Goal: Task Accomplishment & Management: Manage account settings

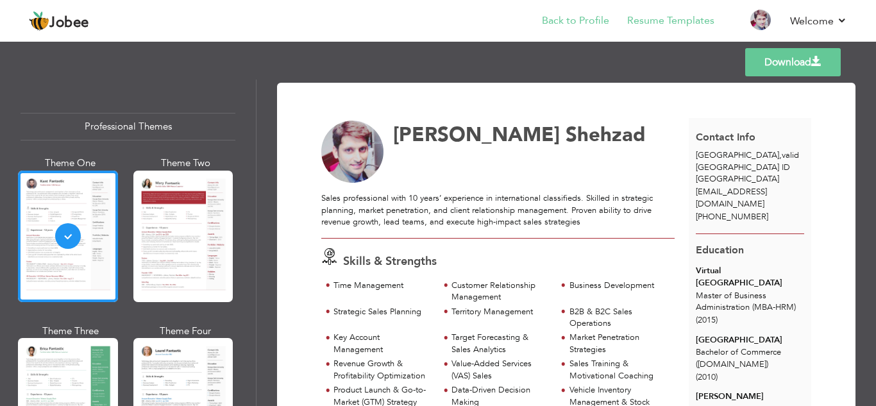
click at [542, 26] on li "Back to Profile" at bounding box center [566, 21] width 85 height 35
click at [569, 24] on link "Back to Profile" at bounding box center [575, 20] width 67 height 15
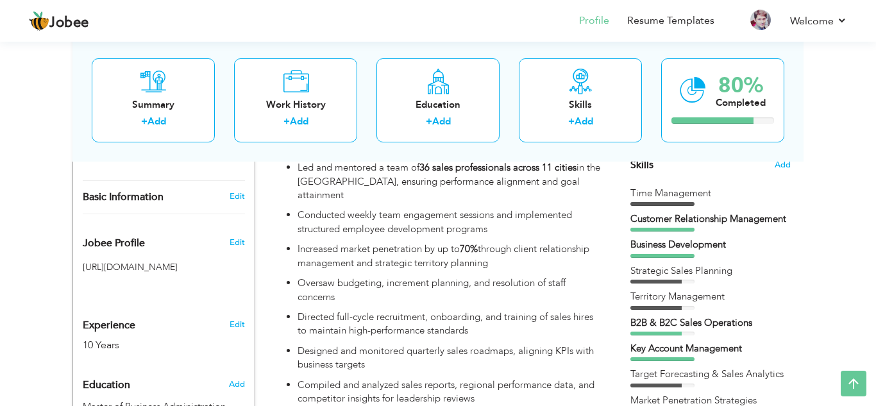
scroll to position [811, 0]
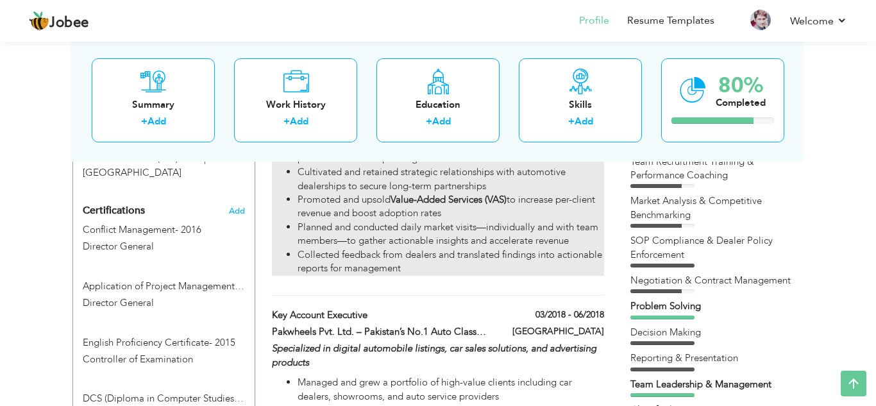
click at [384, 221] on li "Planned and conducted daily market visits—individually and with team members—to…" at bounding box center [451, 235] width 307 height 28
type input "Area Sales Manager"
type input "Pakwheels Pvt. Ltd. – Pakistan’s #1 Automotive Platform |"
type input "07/2018"
type input "06/2022"
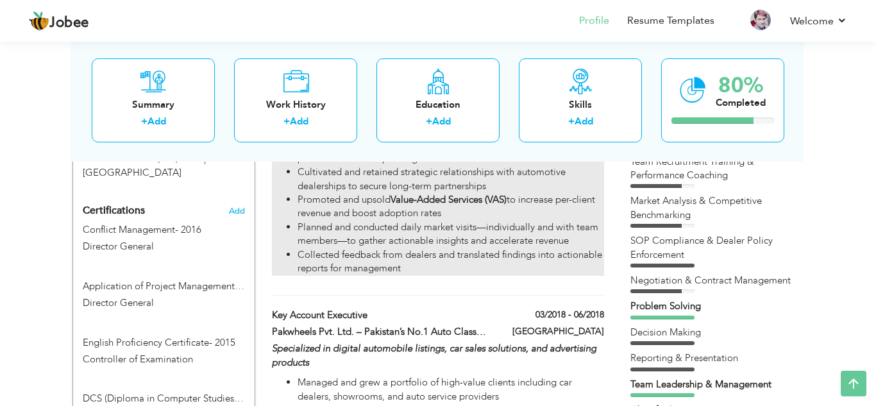
type input "Pakistan / UAE"
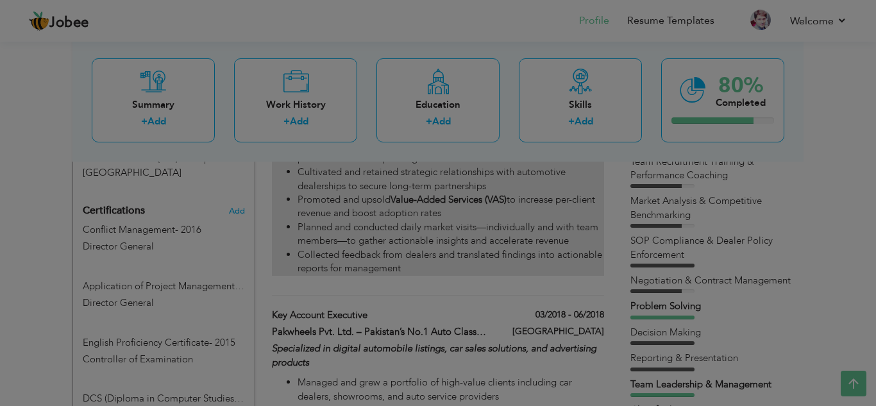
click at [384, 201] on div at bounding box center [438, 203] width 876 height 406
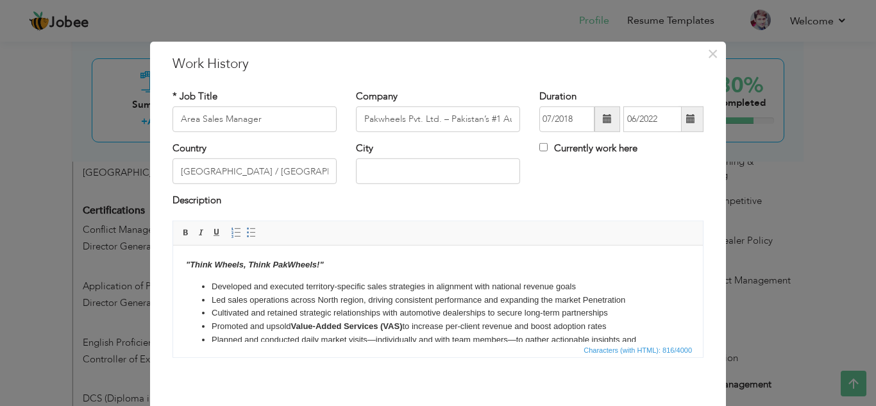
click at [529, 290] on li "Developed and executed territory-specific sales strategies in alignment with na…" at bounding box center [438, 286] width 453 height 13
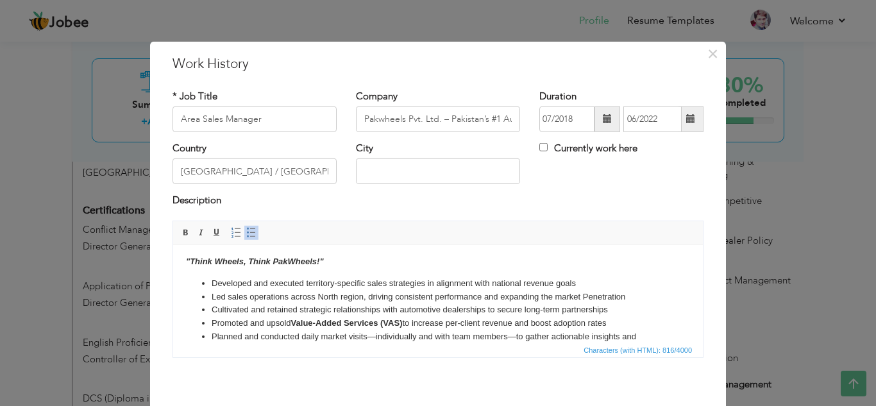
click at [299, 337] on li "Planned and conducted daily market visits—individually and with team members—to…" at bounding box center [438, 343] width 453 height 27
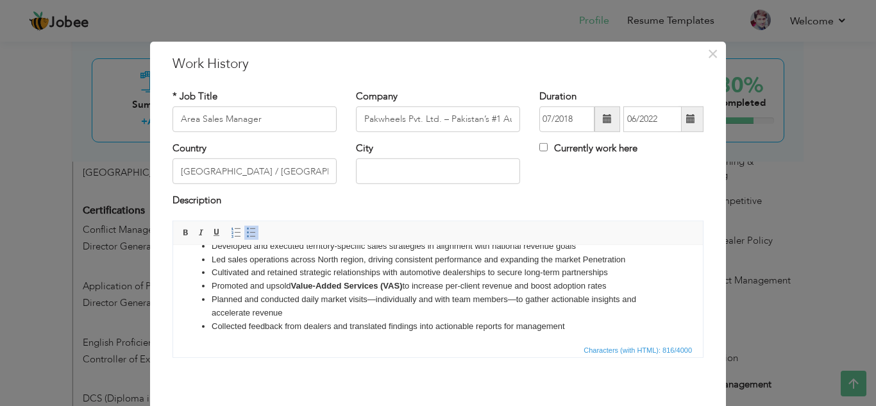
scroll to position [44, 0]
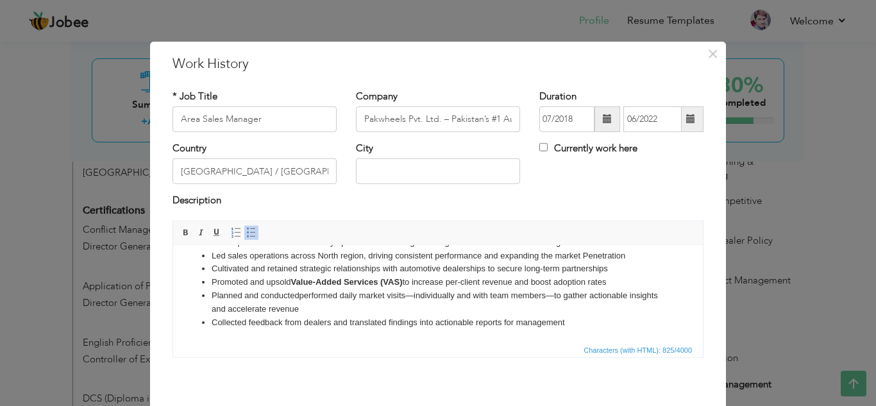
click at [300, 294] on li "Planned and conductedperformed daily market visits—individually and with team m…" at bounding box center [438, 302] width 453 height 27
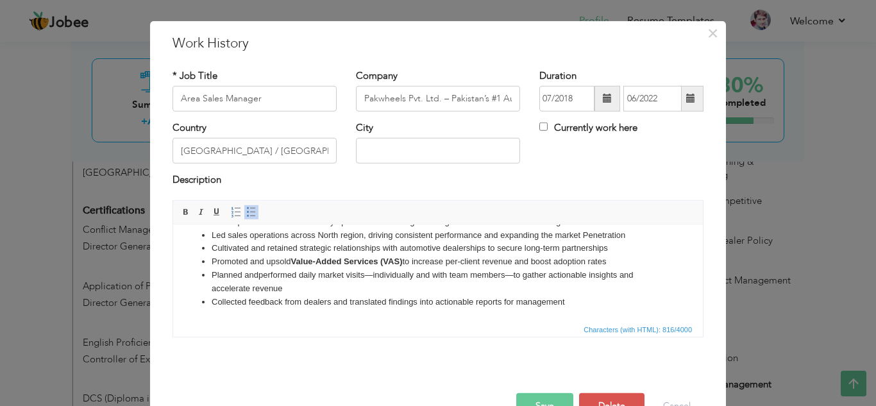
scroll to position [57, 0]
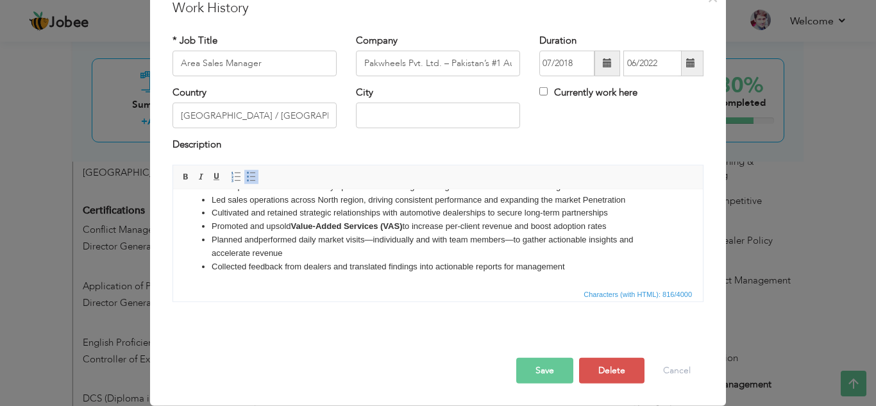
click at [549, 362] on button "Save" at bounding box center [544, 371] width 57 height 26
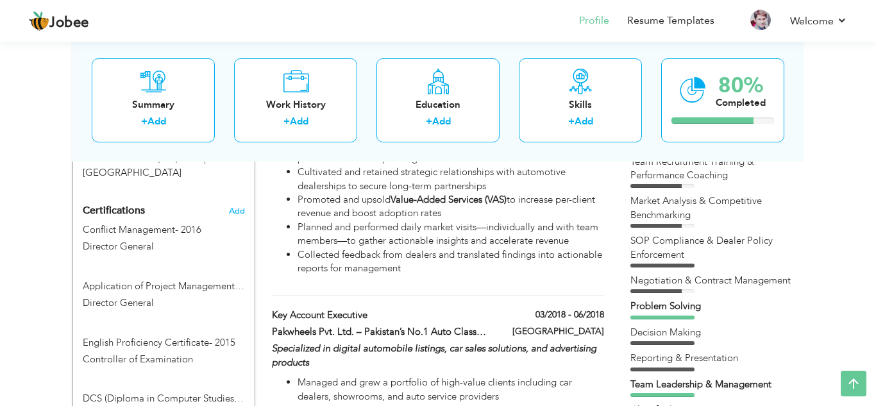
scroll to position [336, 0]
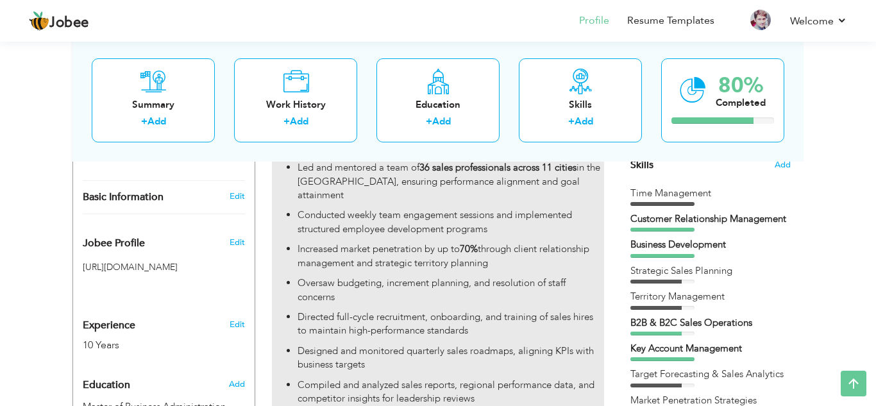
click at [324, 208] on p "Conducted weekly team engagement sessions and implemented structured employee d…" at bounding box center [451, 222] width 307 height 28
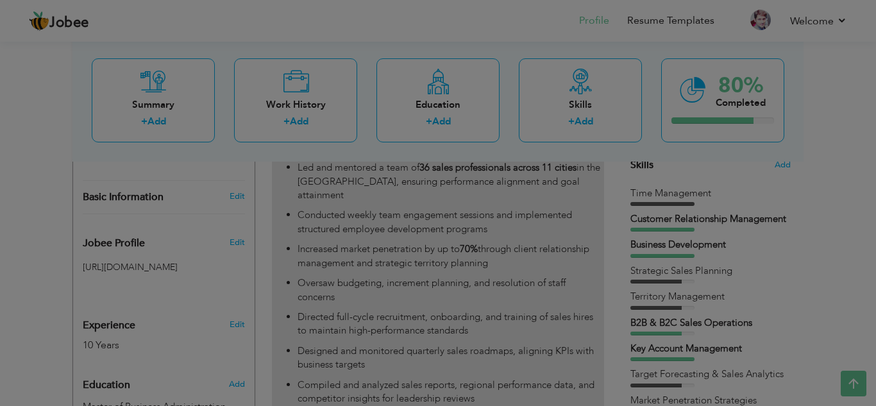
type input "Regional Sales Manager"
type input "06/2022"
type input "07/2025"
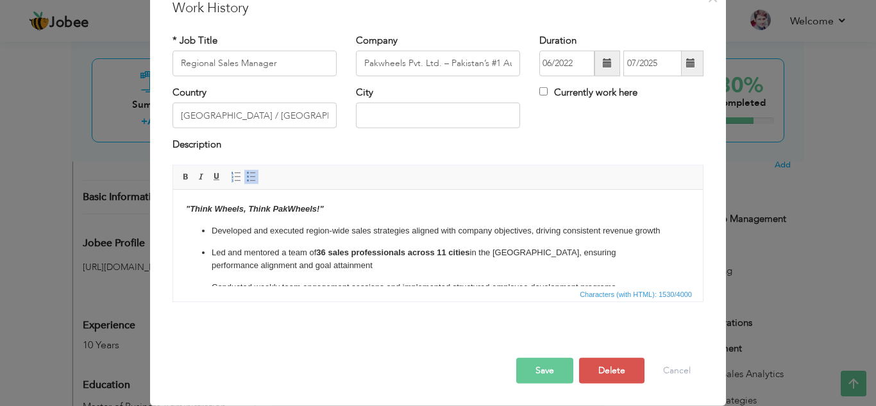
scroll to position [0, 0]
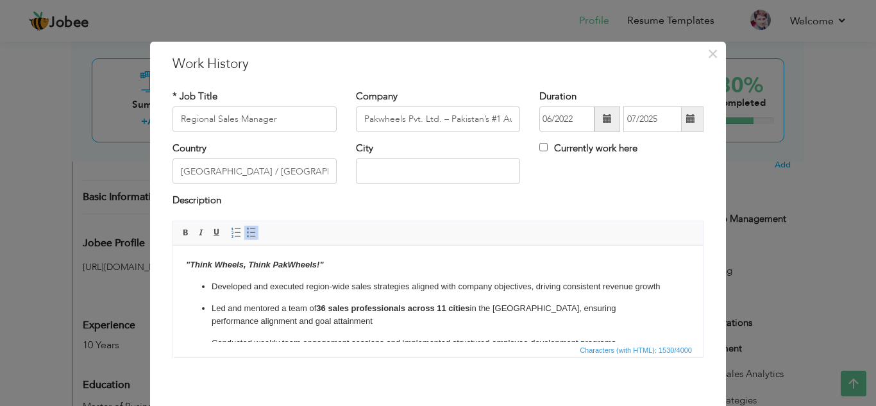
click at [352, 322] on p "Led and mentored a team of 36 sales professionals across 11 cities in the North…" at bounding box center [438, 315] width 453 height 27
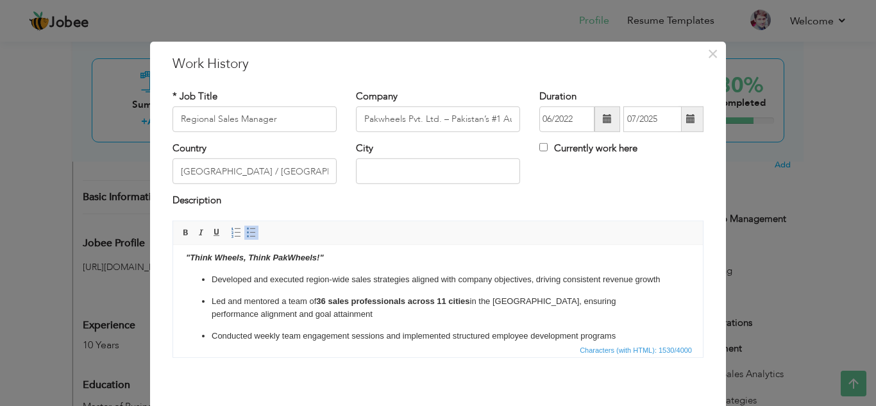
click at [253, 336] on p "Conducted weekly team engagement sessions and implemented structured employee d…" at bounding box center [438, 335] width 453 height 13
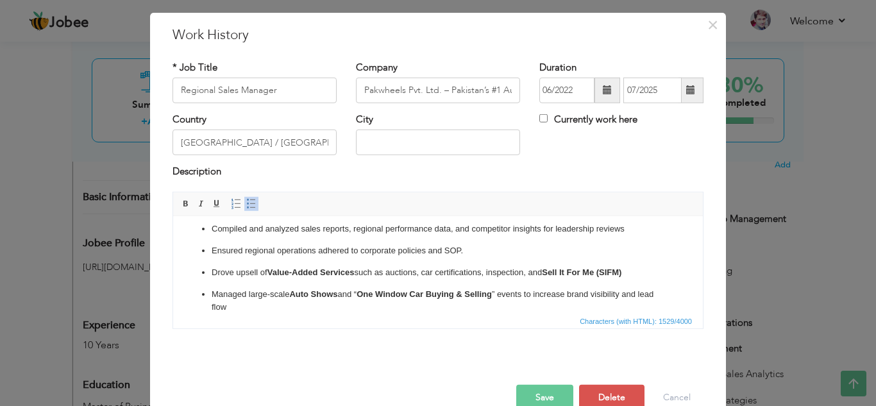
scroll to position [57, 0]
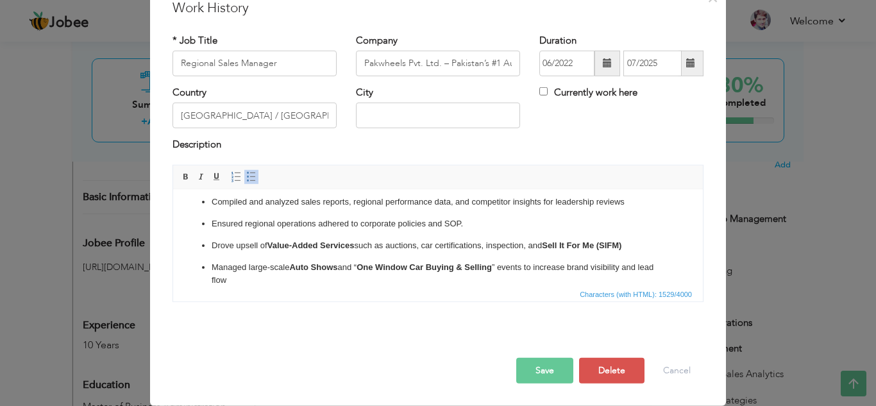
click at [552, 380] on button "Save" at bounding box center [544, 371] width 57 height 26
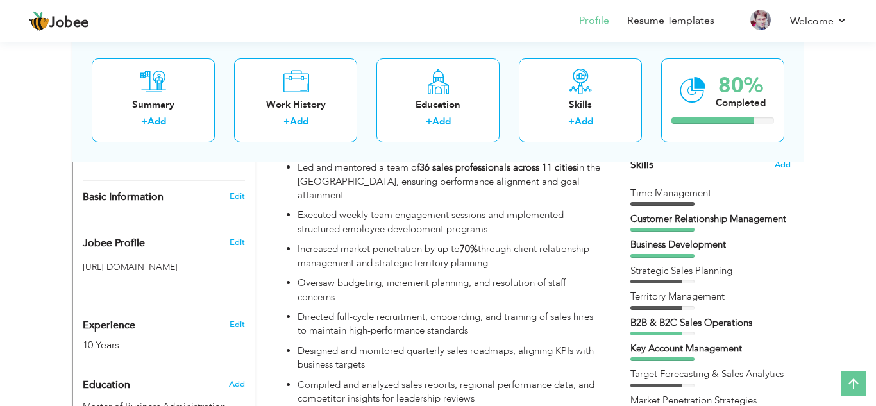
scroll to position [1102, 0]
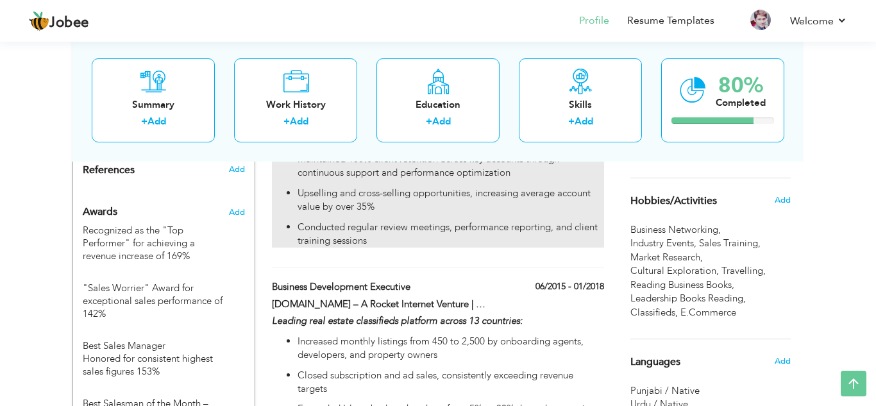
click at [339, 221] on p "Conducted regular review meetings, performance reporting, and client training s…" at bounding box center [451, 235] width 307 height 28
type input "Key Account Executive"
type input "Pakwheels Pvt. Ltd. – Pakistan’s No.1 Auto Classified Platform |"
type input "03/2018"
type input "06/2018"
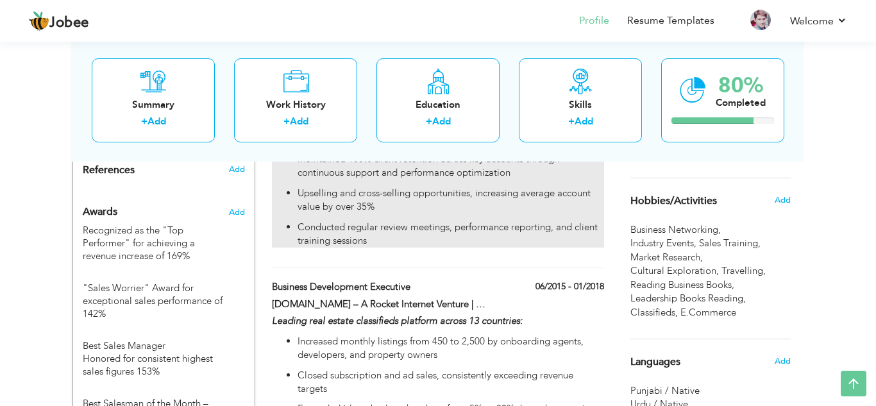
type input "[GEOGRAPHIC_DATA]"
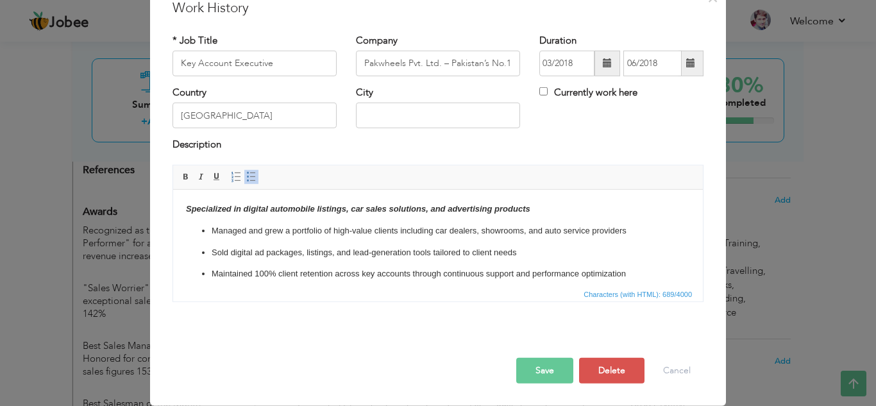
scroll to position [0, 0]
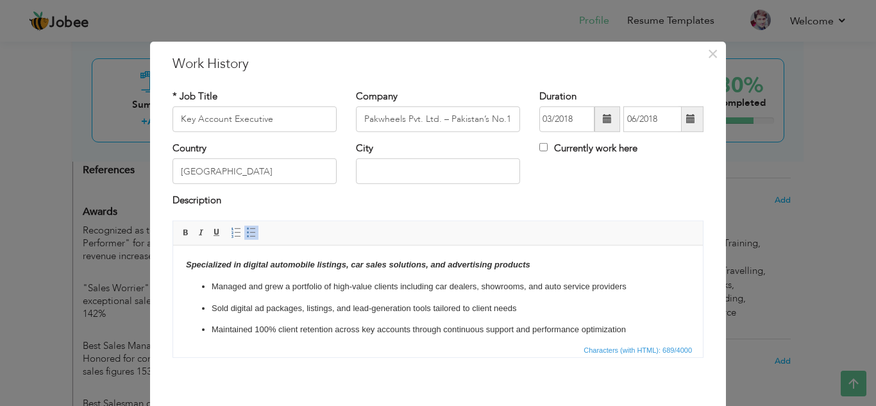
click at [303, 321] on ul "Managed and grew a portfolio of high-value clients including car dealers, showr…" at bounding box center [438, 330] width 504 height 100
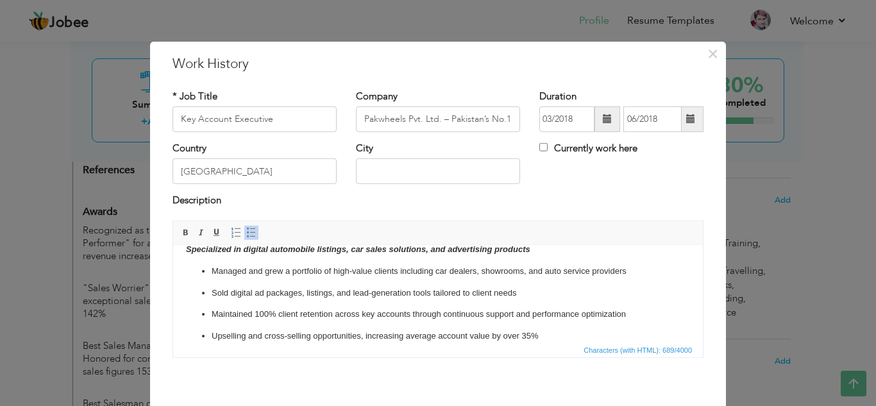
scroll to position [37, 0]
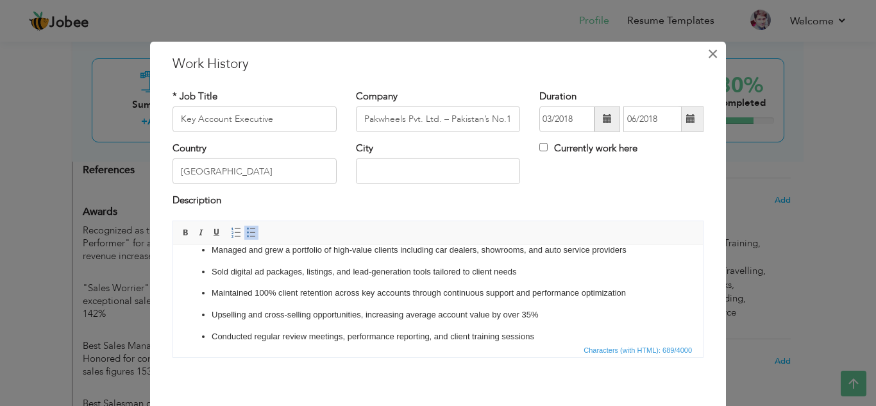
click at [711, 54] on span "×" at bounding box center [713, 53] width 11 height 23
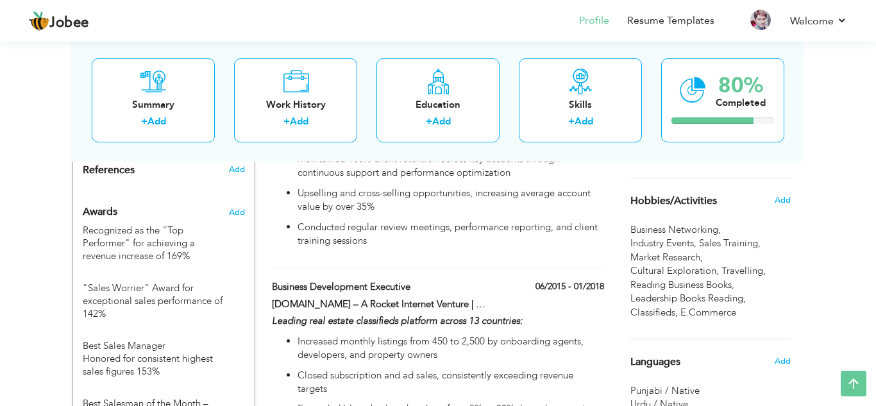
scroll to position [1352, 0]
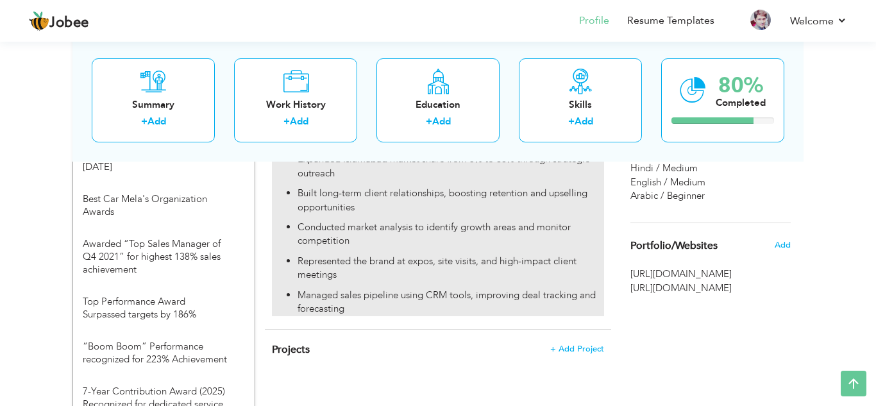
click at [478, 221] on p "Conducted market analysis to identify growth areas and monitor competition" at bounding box center [451, 235] width 307 height 28
type input "Business Development Executive"
type input "[DOMAIN_NAME] – A Rocket Internet Venture | [GEOGRAPHIC_DATA]"
type input "06/2015"
type input "01/2018"
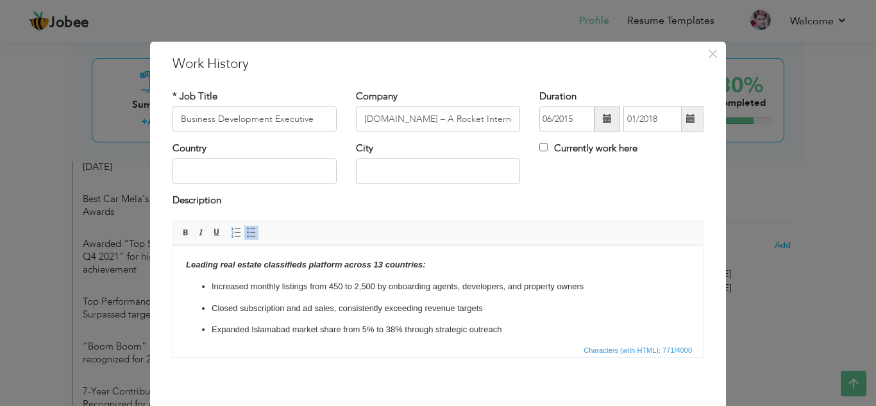
scroll to position [80, 0]
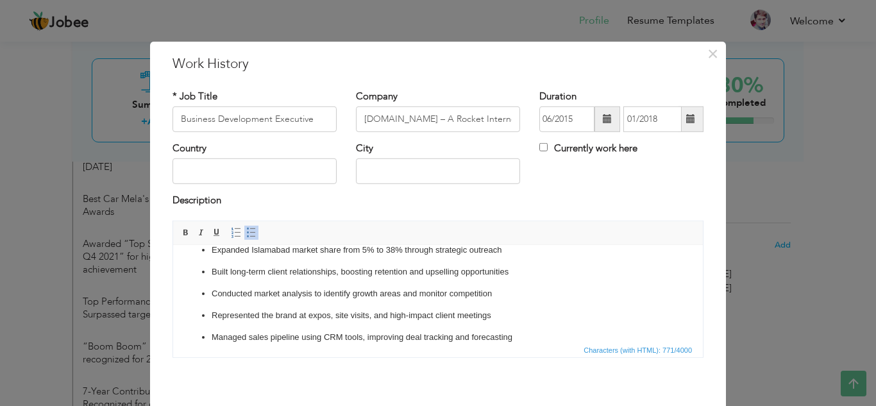
click at [251, 294] on p "Conducted market analysis to identify growth areas and monitor competition" at bounding box center [438, 293] width 453 height 13
click at [238, 297] on p "Conducted market analysis to identify growth areas and monitor competition" at bounding box center [438, 293] width 453 height 13
click at [255, 294] on p "Conducted market analysis to identify growth areas and monitor competition" at bounding box center [438, 293] width 453 height 13
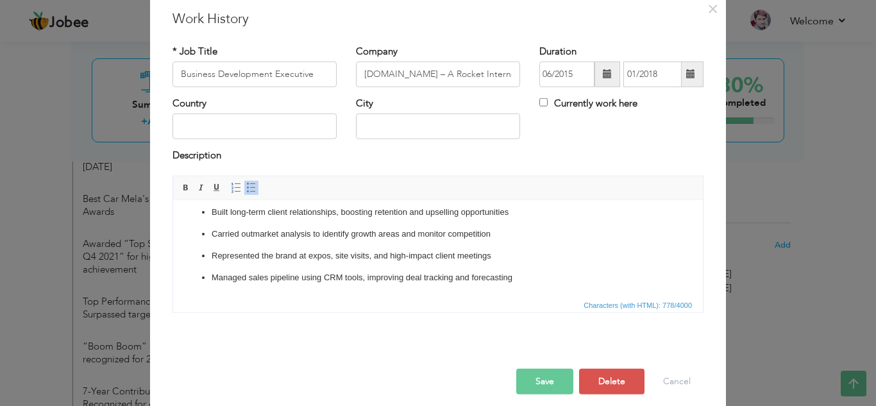
scroll to position [57, 0]
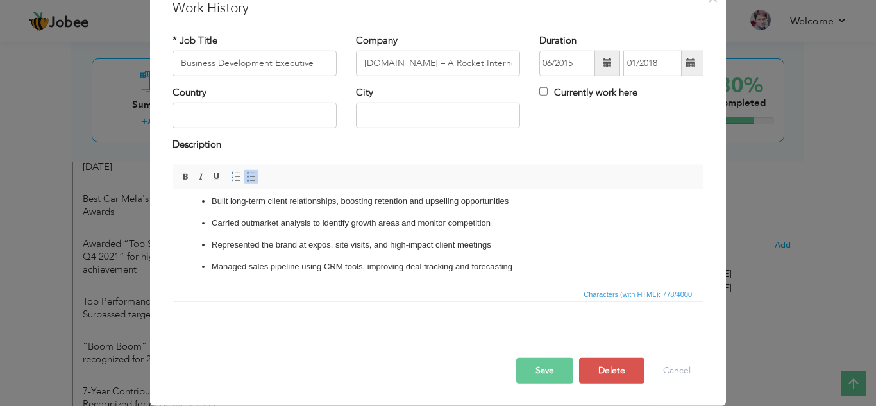
click at [548, 381] on button "Save" at bounding box center [544, 371] width 57 height 26
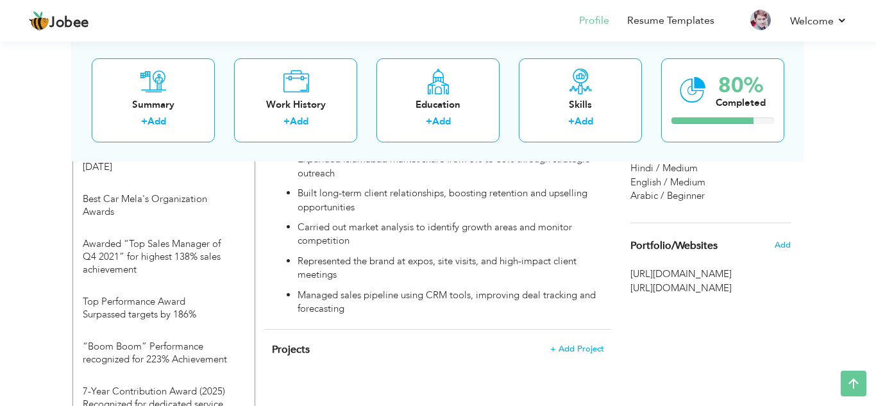
scroll to position [1102, 0]
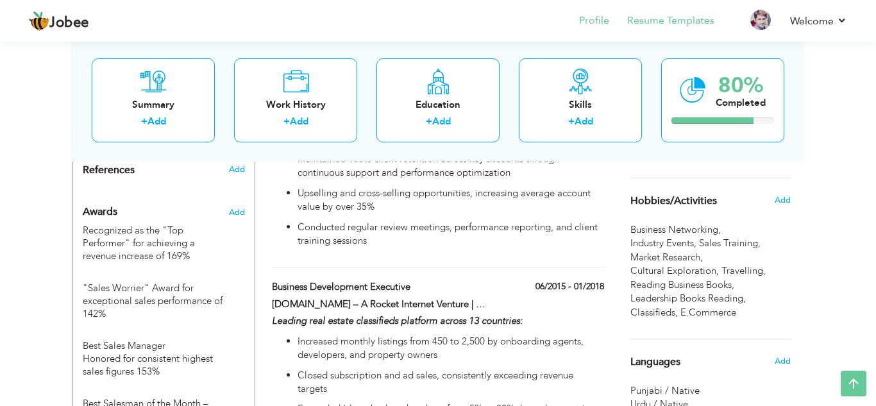
click at [669, 30] on li "Resume Templates" at bounding box center [661, 21] width 105 height 35
click at [683, 24] on link "Resume Templates" at bounding box center [670, 20] width 87 height 15
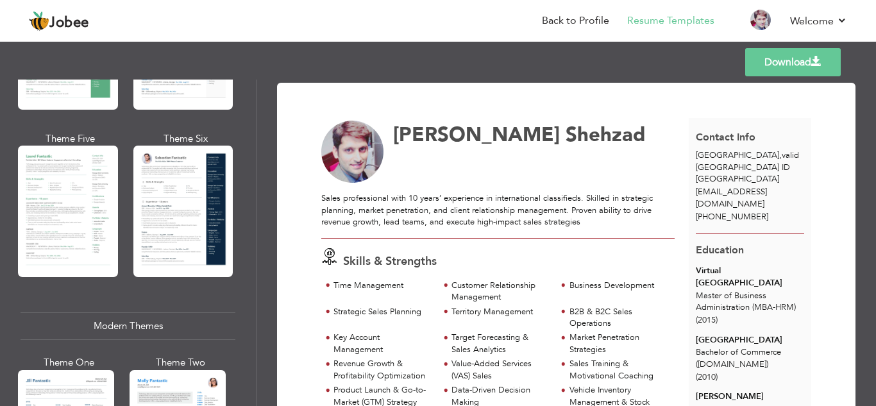
scroll to position [375, 0]
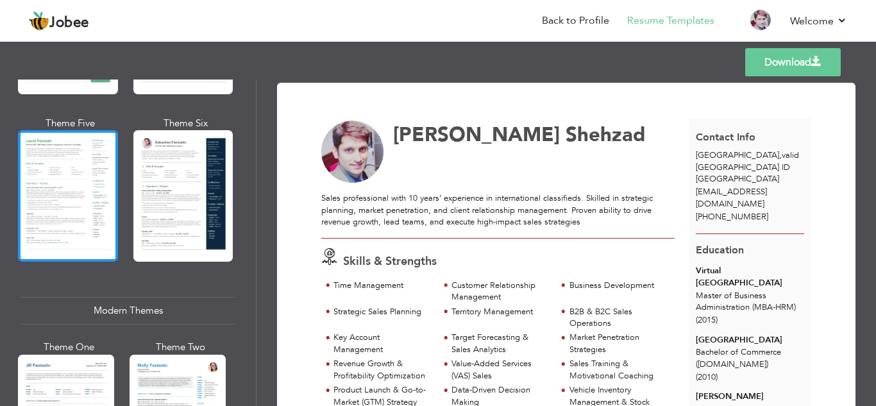
click at [106, 200] on div at bounding box center [68, 196] width 100 height 132
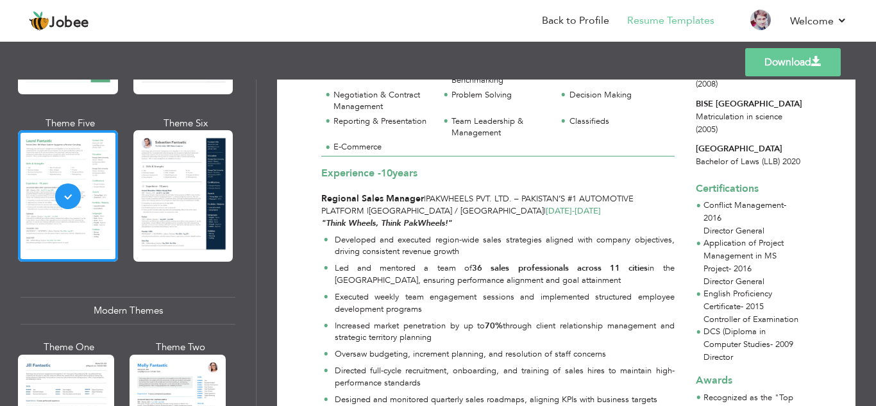
scroll to position [0, 0]
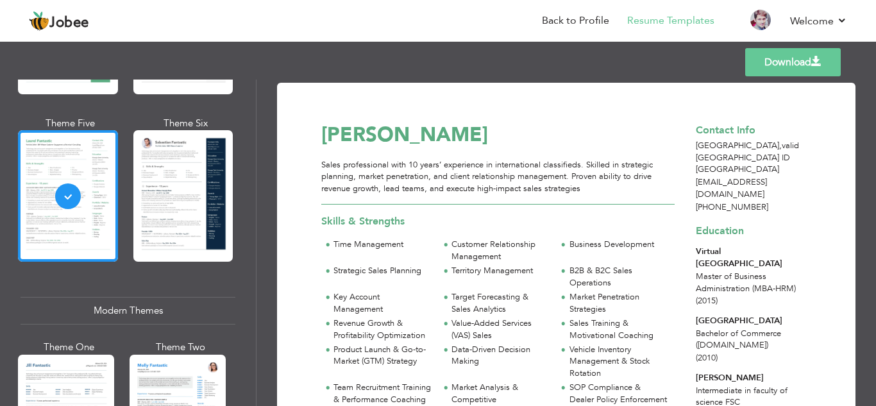
click at [798, 67] on link "Download" at bounding box center [793, 62] width 96 height 28
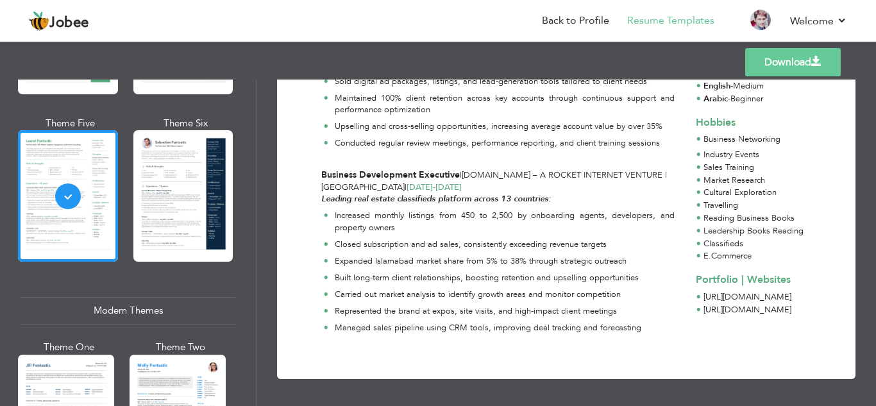
scroll to position [1051, 0]
click at [575, 30] on li "Back to Profile" at bounding box center [566, 21] width 85 height 35
click at [570, 24] on link "Back to Profile" at bounding box center [575, 20] width 67 height 15
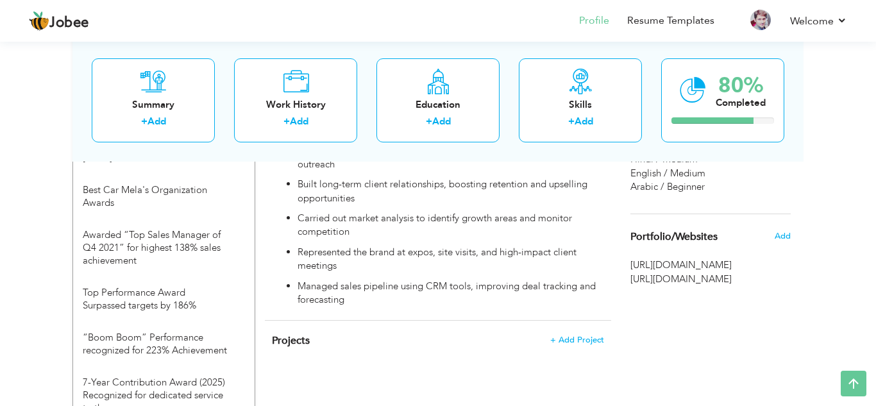
scroll to position [1370, 0]
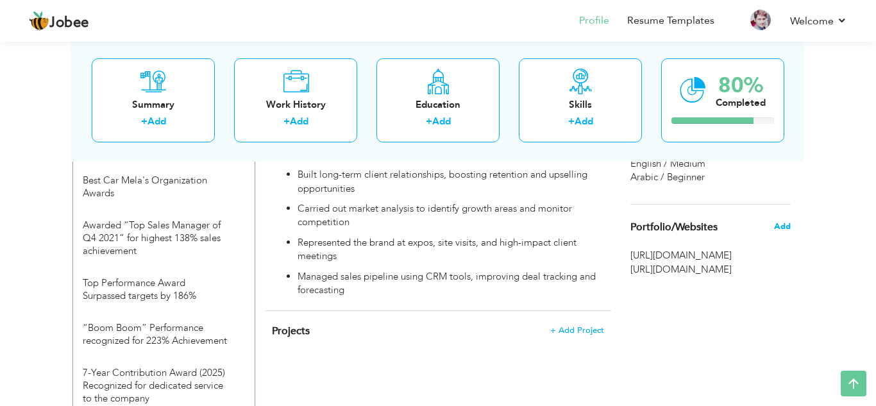
click at [776, 227] on span "Add" at bounding box center [782, 227] width 17 height 12
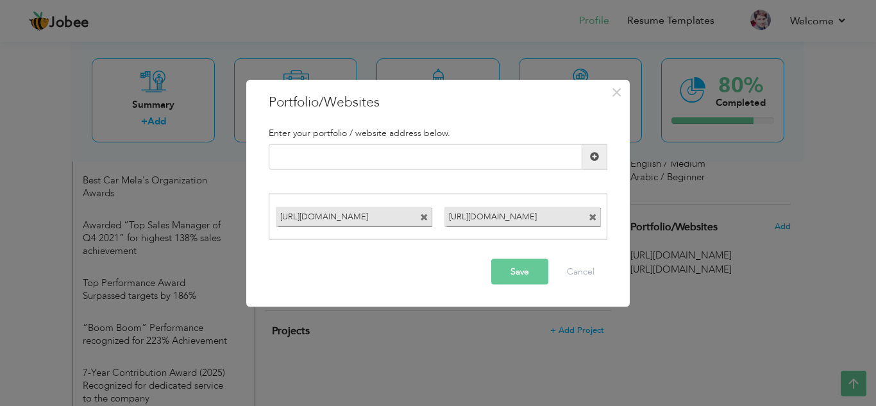
click at [359, 96] on h3 "Portfolio/Websites" at bounding box center [438, 101] width 339 height 19
click at [376, 106] on h3 "Portfolio/Websites" at bounding box center [438, 101] width 339 height 19
click at [355, 116] on div "× Portfolio/Websites Enter your portfolio / website address below. Save Cancel" at bounding box center [438, 194] width 384 height 228
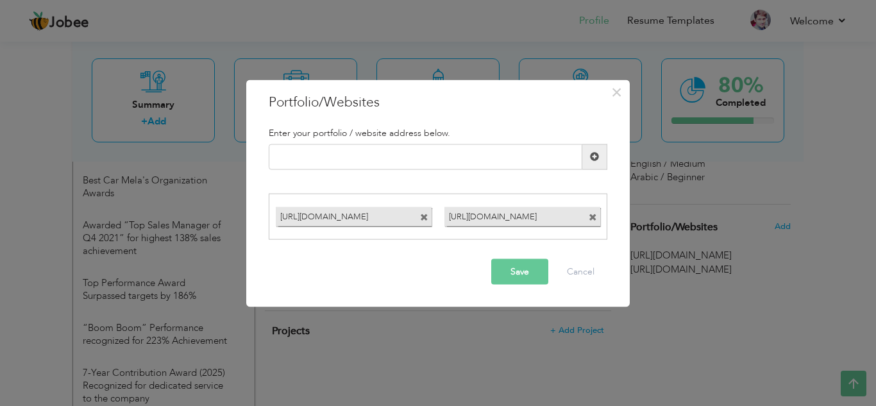
click at [289, 103] on h3 "Portfolio/Websites" at bounding box center [438, 101] width 339 height 19
drag, startPoint x: 327, startPoint y: 103, endPoint x: 295, endPoint y: 102, distance: 31.5
click at [295, 102] on h3 "Portfolio/Websites" at bounding box center [438, 101] width 339 height 19
click at [556, 275] on button "Cancel" at bounding box center [580, 272] width 53 height 26
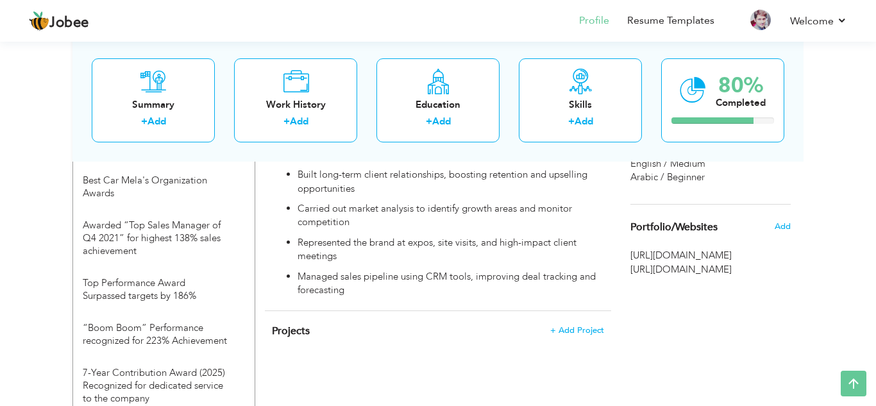
click at [673, 227] on span "Portfolio/Websites" at bounding box center [674, 228] width 87 height 12
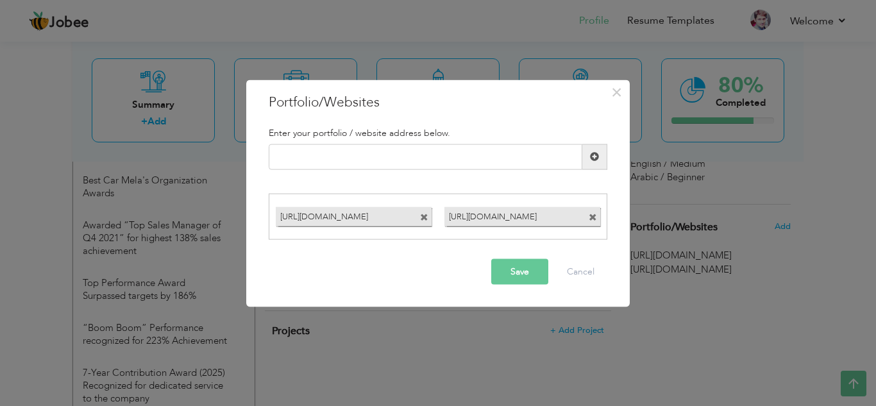
drag, startPoint x: 340, startPoint y: 101, endPoint x: 358, endPoint y: 102, distance: 18.0
click at [358, 102] on h3 "Portfolio/Websites" at bounding box center [438, 101] width 339 height 19
click at [579, 271] on button "Cancel" at bounding box center [580, 272] width 53 height 26
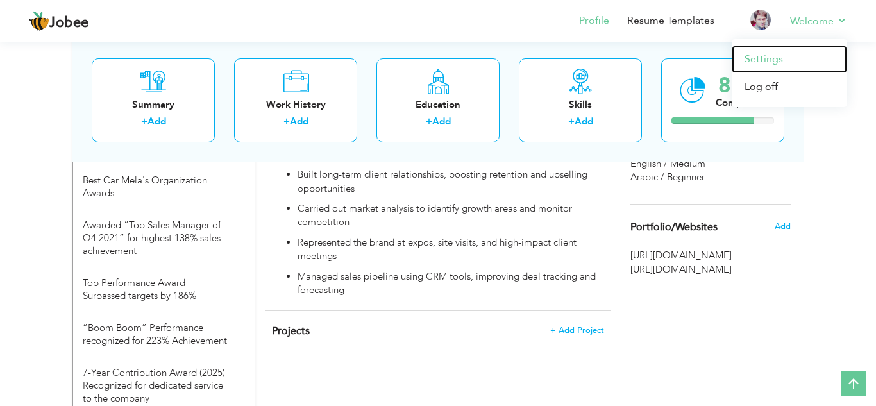
click at [759, 66] on link "Settings" at bounding box center [789, 60] width 115 height 28
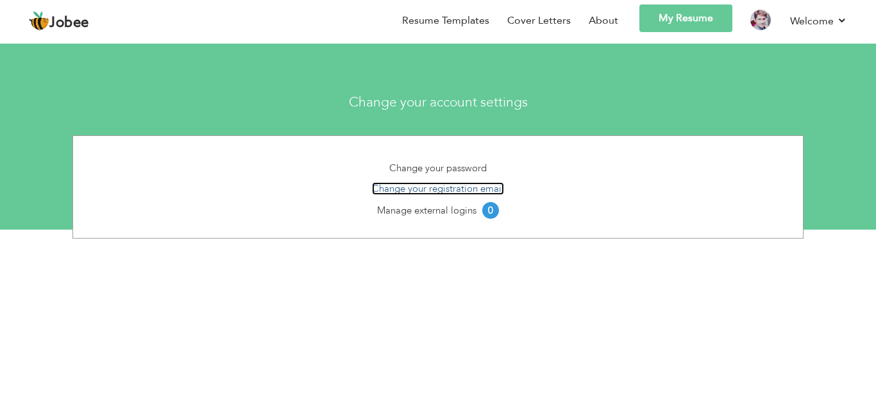
click at [491, 187] on link "Change your registration email" at bounding box center [438, 188] width 132 height 13
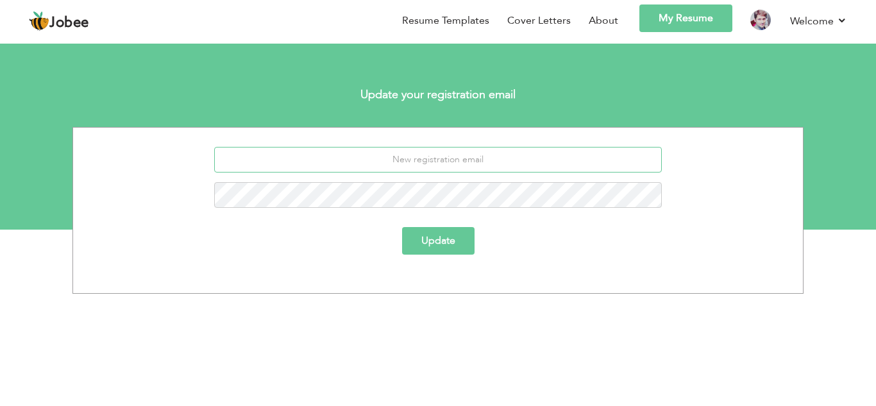
click at [450, 166] on input "email" at bounding box center [438, 160] width 448 height 26
type input "[EMAIL_ADDRESS][DOMAIN_NAME]"
click at [455, 244] on button "Update" at bounding box center [438, 241] width 72 height 28
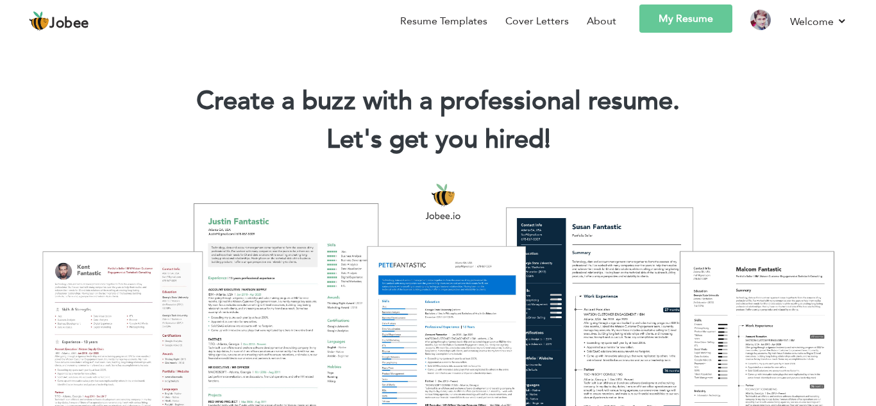
click at [711, 22] on link "My Resume" at bounding box center [686, 18] width 93 height 28
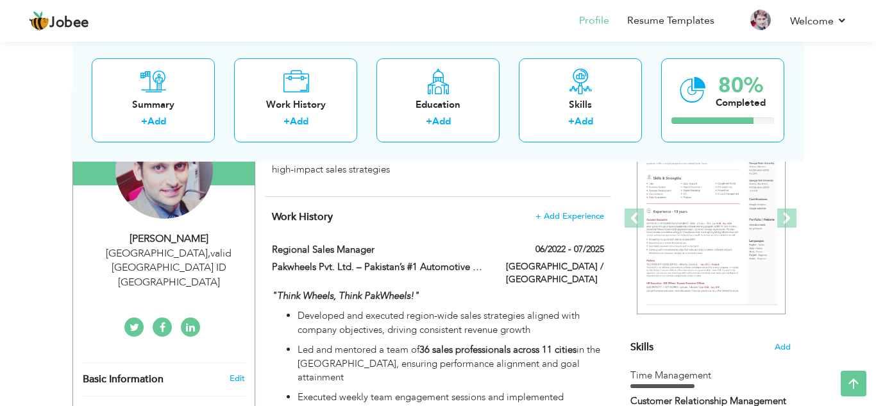
scroll to position [151, 0]
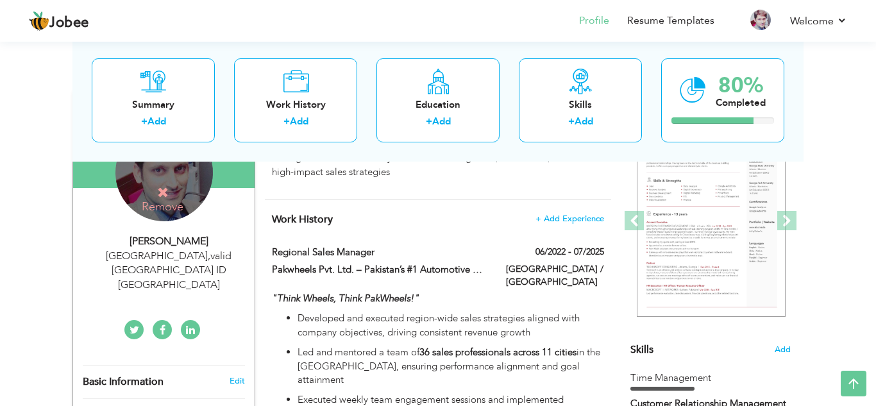
click at [192, 239] on div "[PERSON_NAME]" at bounding box center [169, 241] width 172 height 15
type input "[PERSON_NAME]"
type input "Shehzad"
type input "[PHONE_NUMBER]"
select select "number:178"
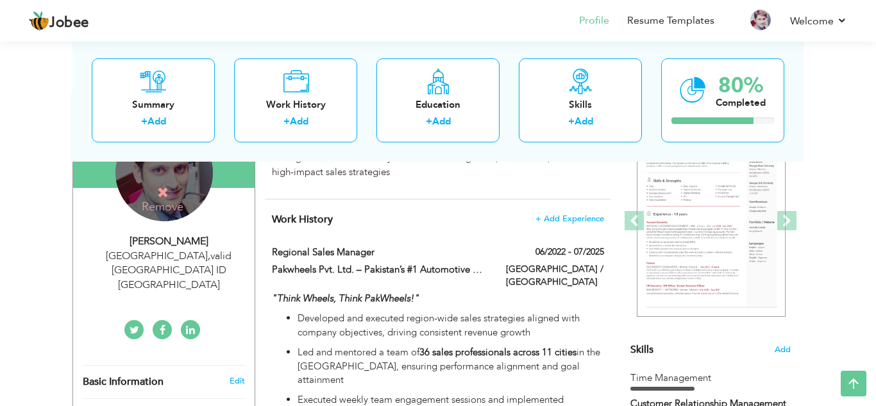
type input "valid Qatar ID"
type input "[GEOGRAPHIC_DATA]"
select select "number:12"
type input "[URL][DOMAIN_NAME]"
type input "https://www.facebook.com/Irfan.rai21"
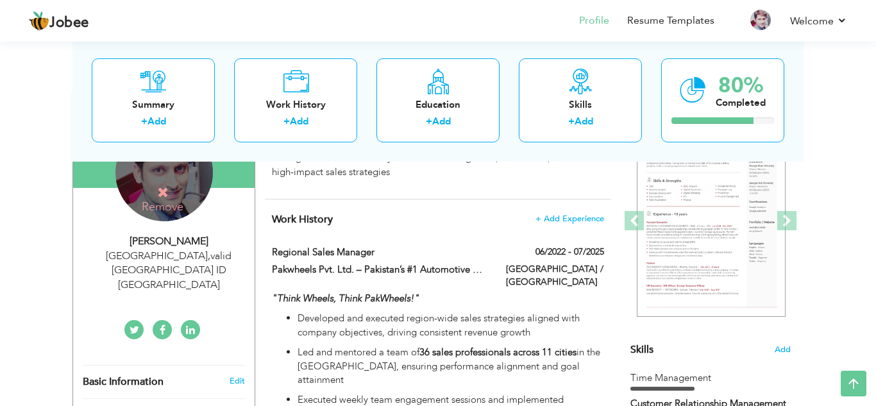
type input "https://www.linkedin.com/in/irfan-rai-36ab276a/"
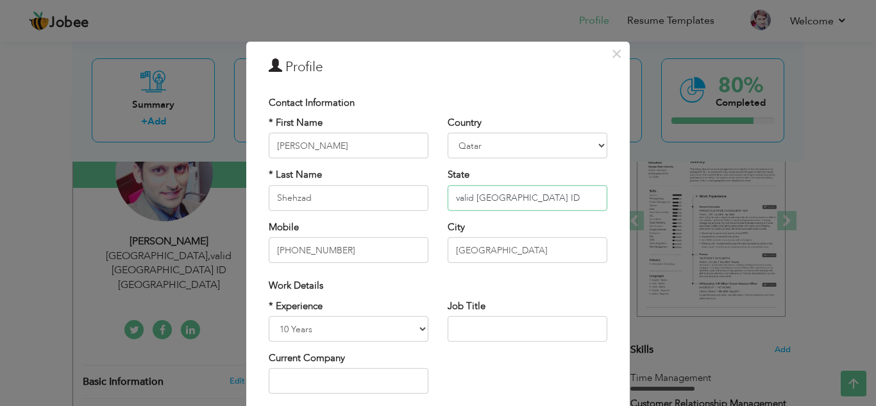
click at [463, 199] on input "valid Qatar ID" at bounding box center [528, 198] width 160 height 26
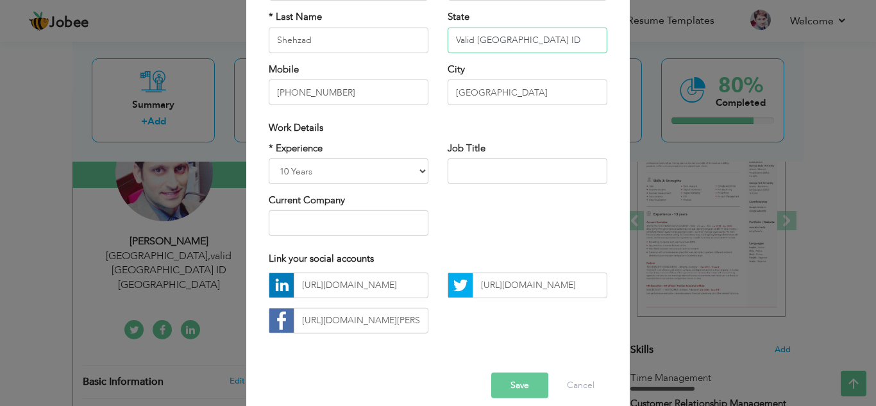
scroll to position [173, 0]
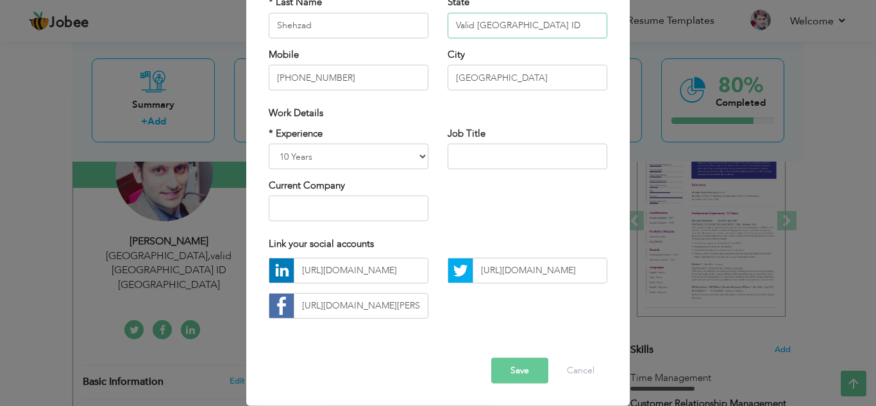
type input "Valid [GEOGRAPHIC_DATA] ID"
click at [523, 369] on button "Save" at bounding box center [519, 371] width 57 height 26
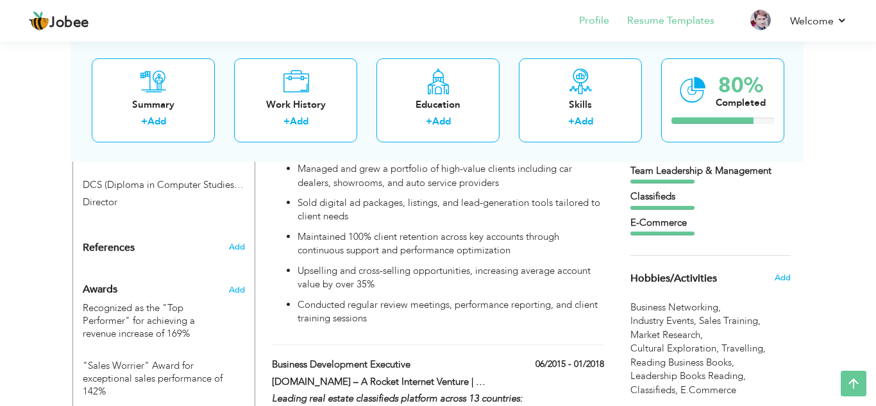
scroll to position [1021, 0]
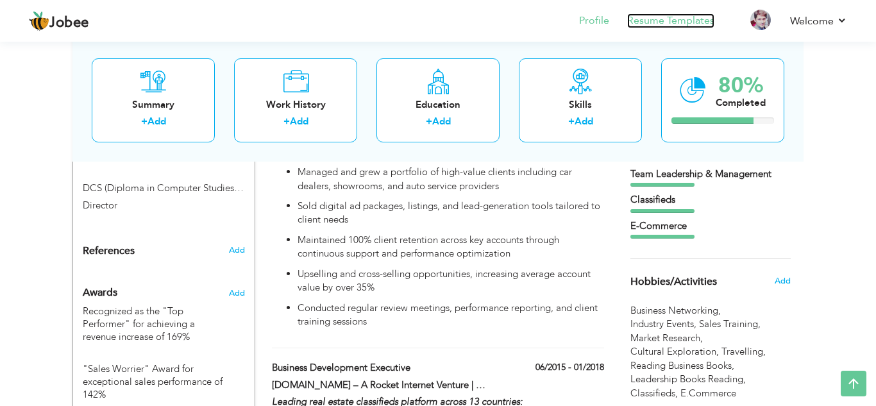
click at [675, 19] on link "Resume Templates" at bounding box center [670, 20] width 87 height 15
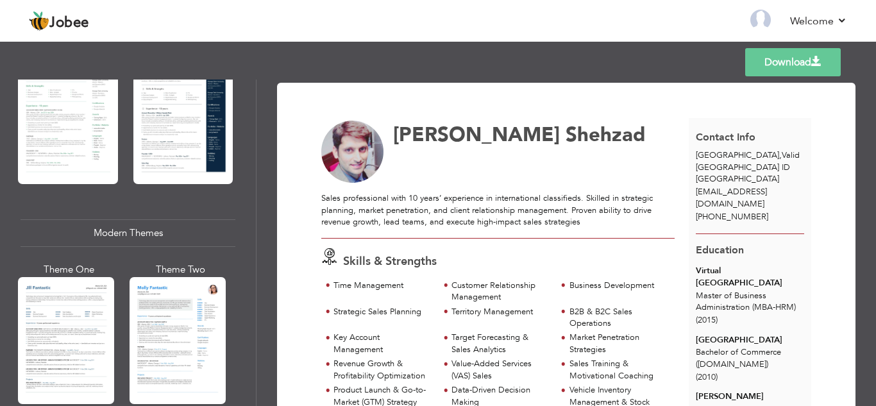
scroll to position [298, 0]
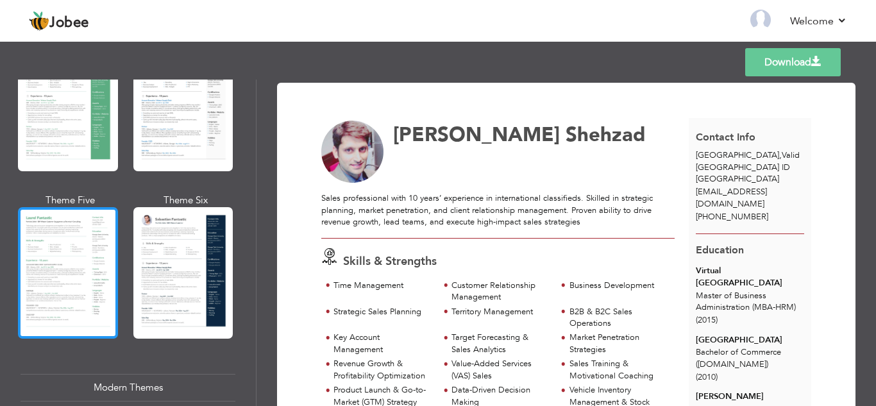
click at [44, 253] on div at bounding box center [68, 273] width 100 height 132
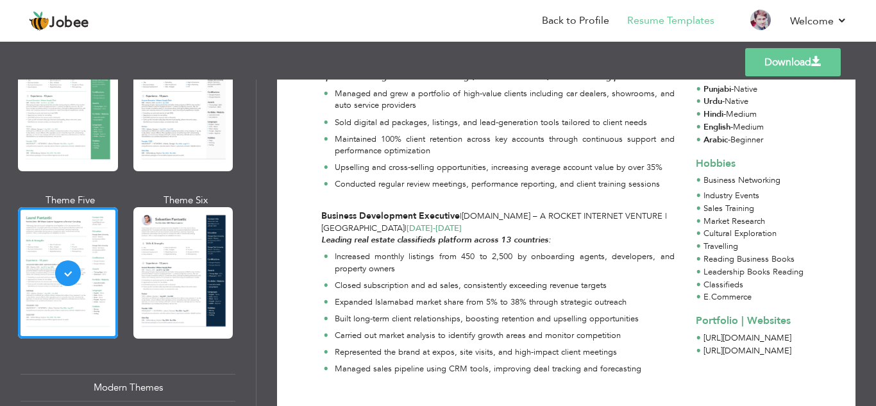
scroll to position [1052, 0]
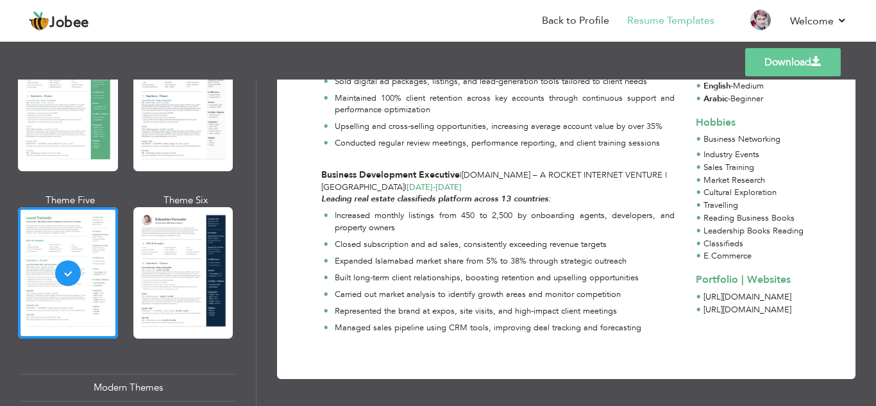
click at [618, 83] on p "Sold digital ad packages, listings, and lead-generation tools tailored to clien…" at bounding box center [505, 82] width 340 height 12
click at [770, 58] on link "Download" at bounding box center [793, 62] width 96 height 28
